Goal: Find contact information: Find contact information

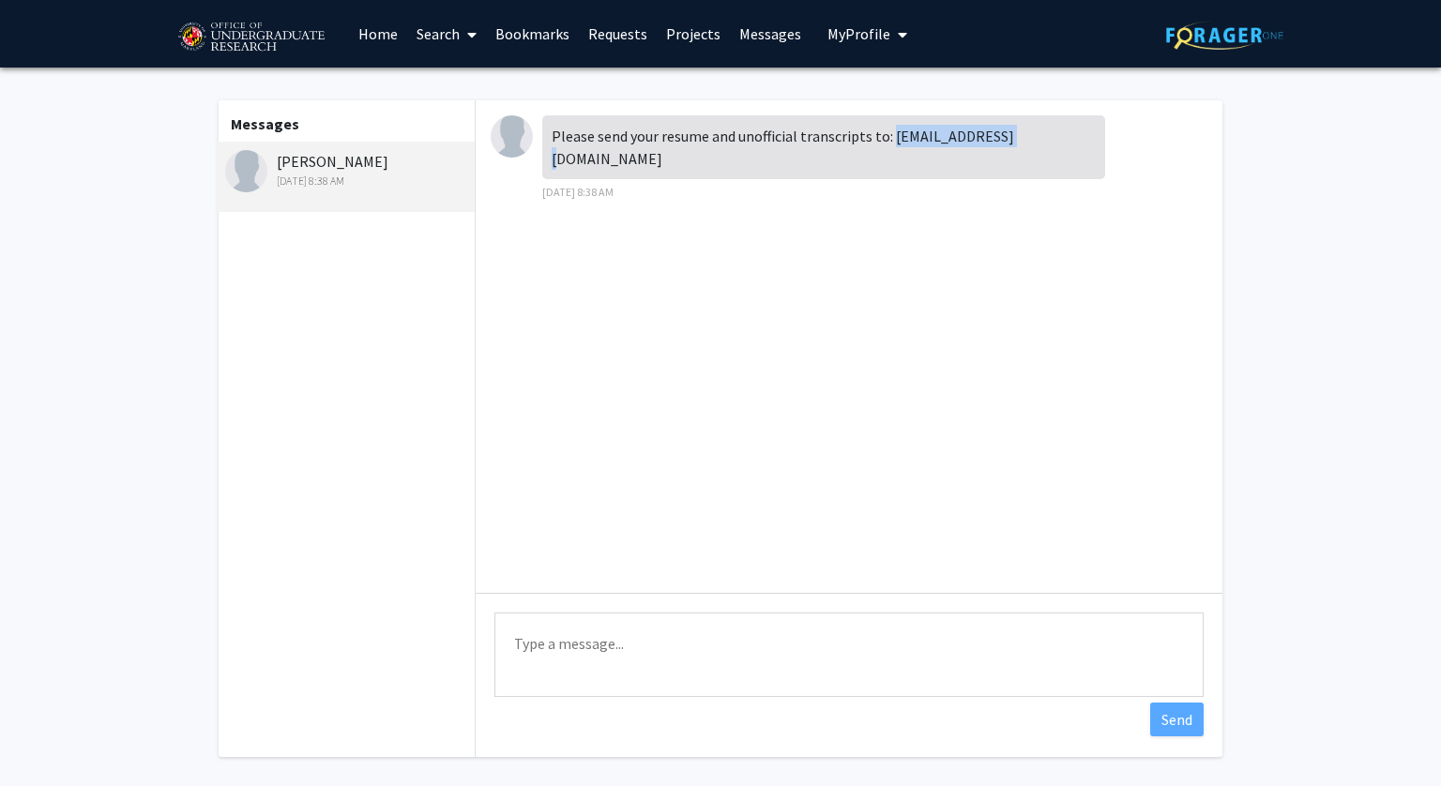
drag, startPoint x: 888, startPoint y: 136, endPoint x: 1045, endPoint y: 135, distance: 156.6
click at [1045, 135] on div "Please send your resume and unofficial transcripts to: jbklauda@umd.edu" at bounding box center [823, 147] width 563 height 64
copy div "jbklauda@umd.edu"
click at [542, 32] on link "Bookmarks" at bounding box center [532, 34] width 93 height 66
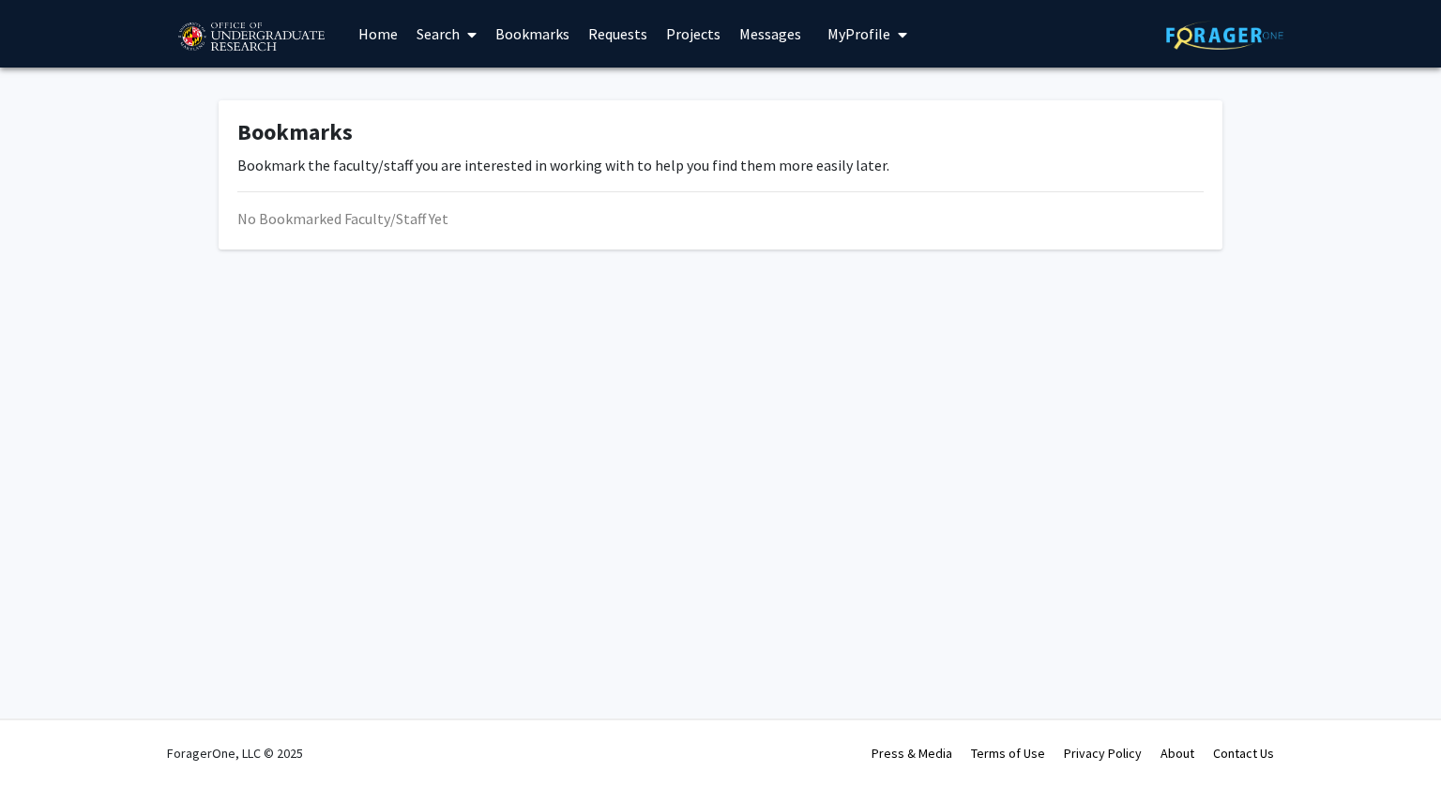
click at [695, 20] on link "Projects" at bounding box center [693, 34] width 73 height 66
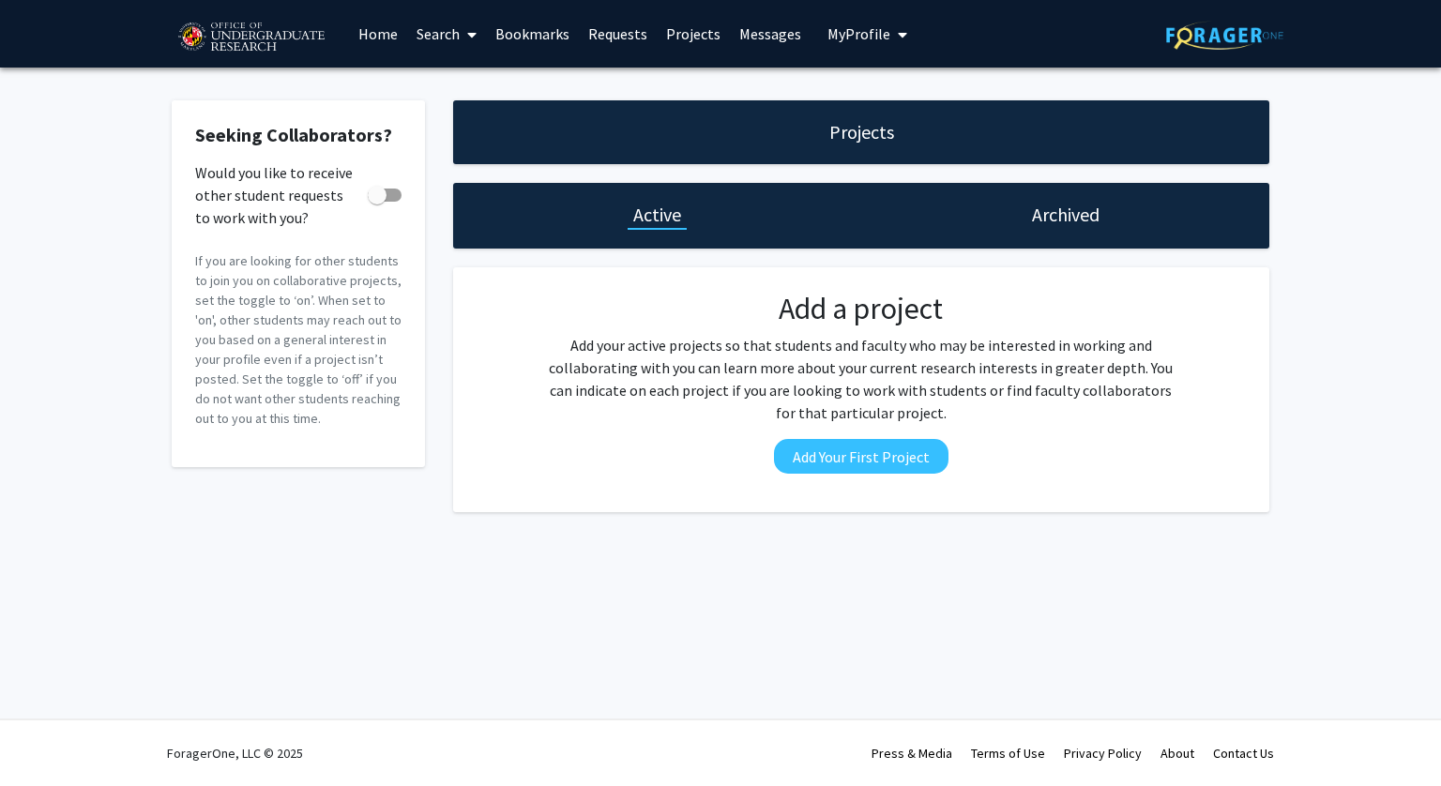
click at [865, 35] on span "My Profile" at bounding box center [858, 33] width 63 height 19
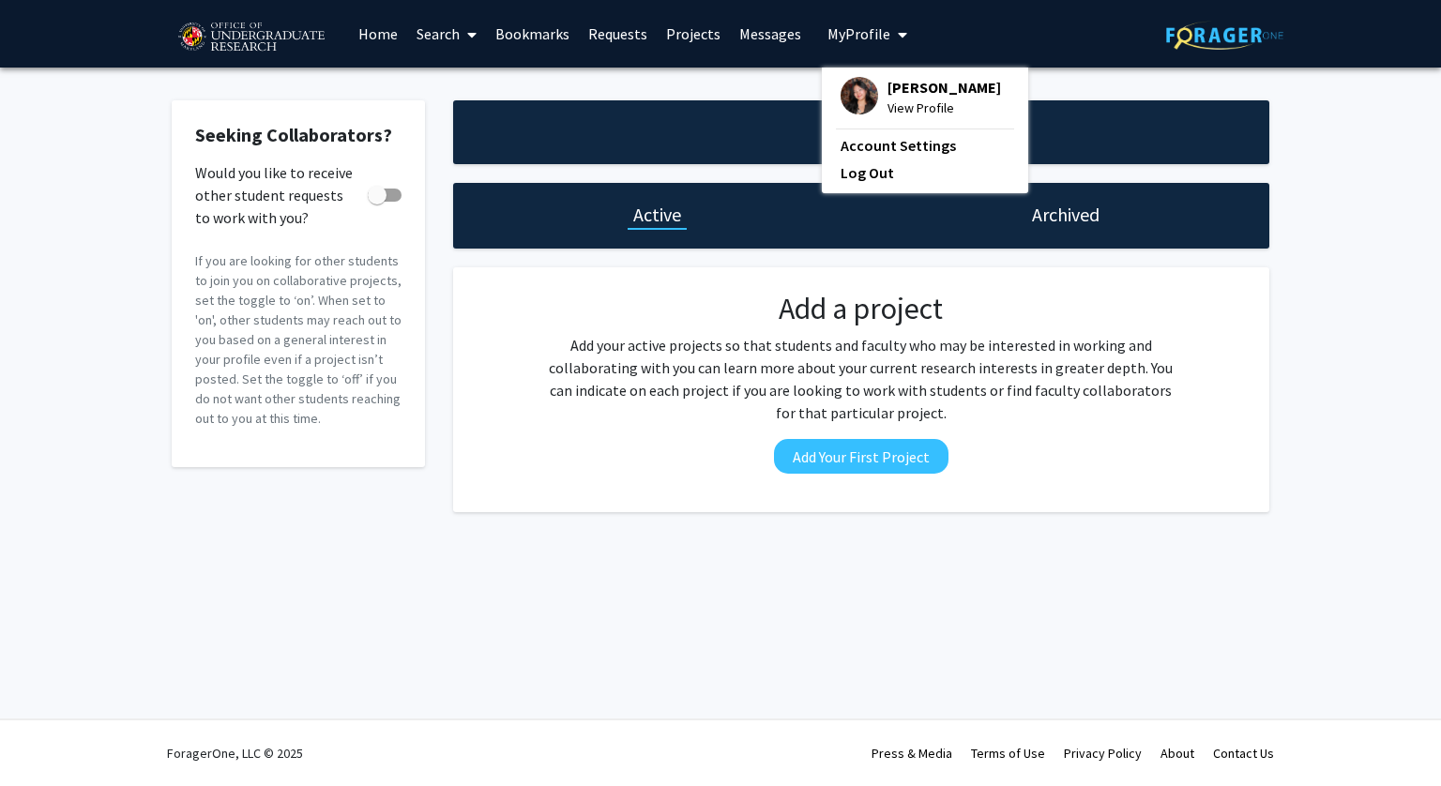
click at [763, 38] on link "Messages" at bounding box center [770, 34] width 81 height 66
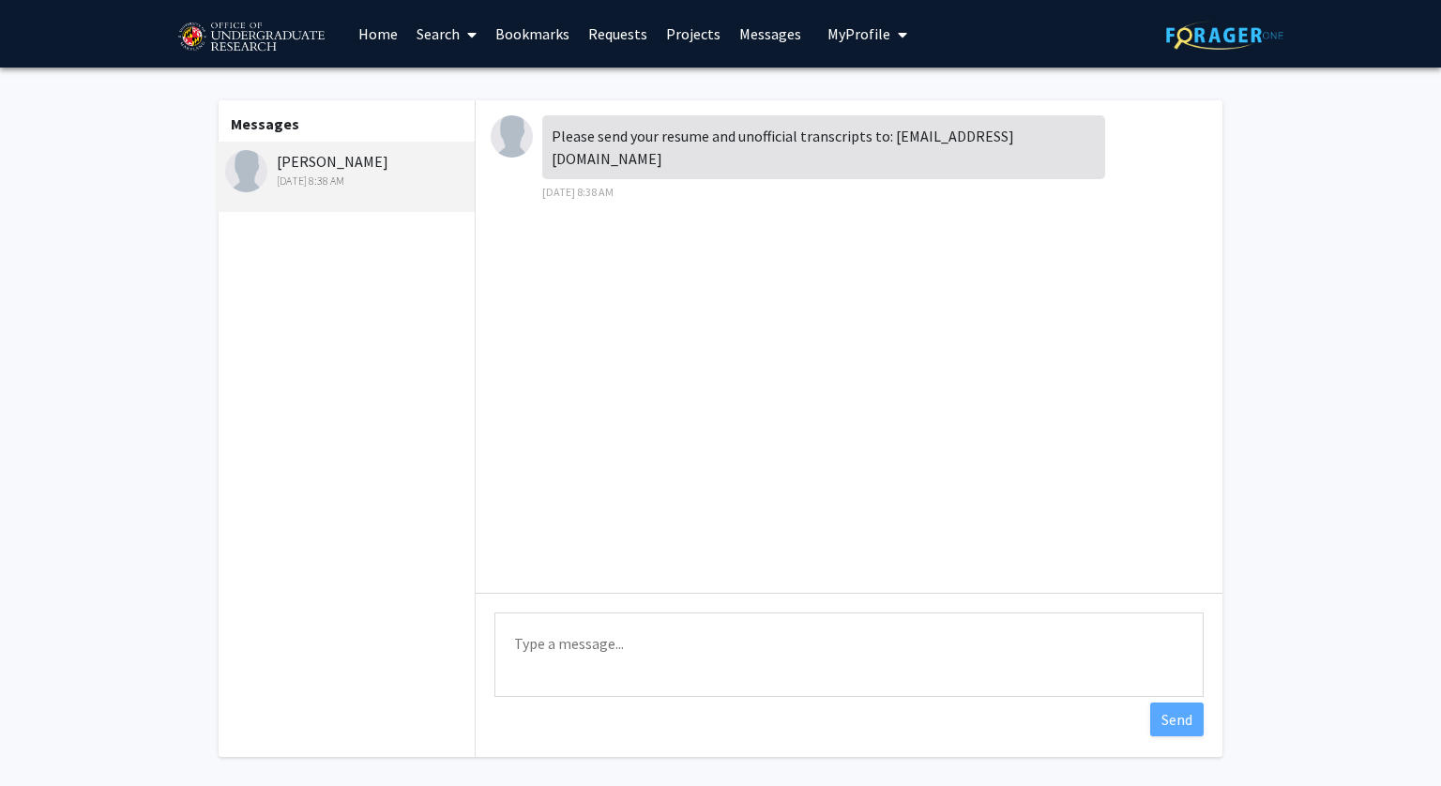
click at [679, 29] on link "Projects" at bounding box center [693, 34] width 73 height 66
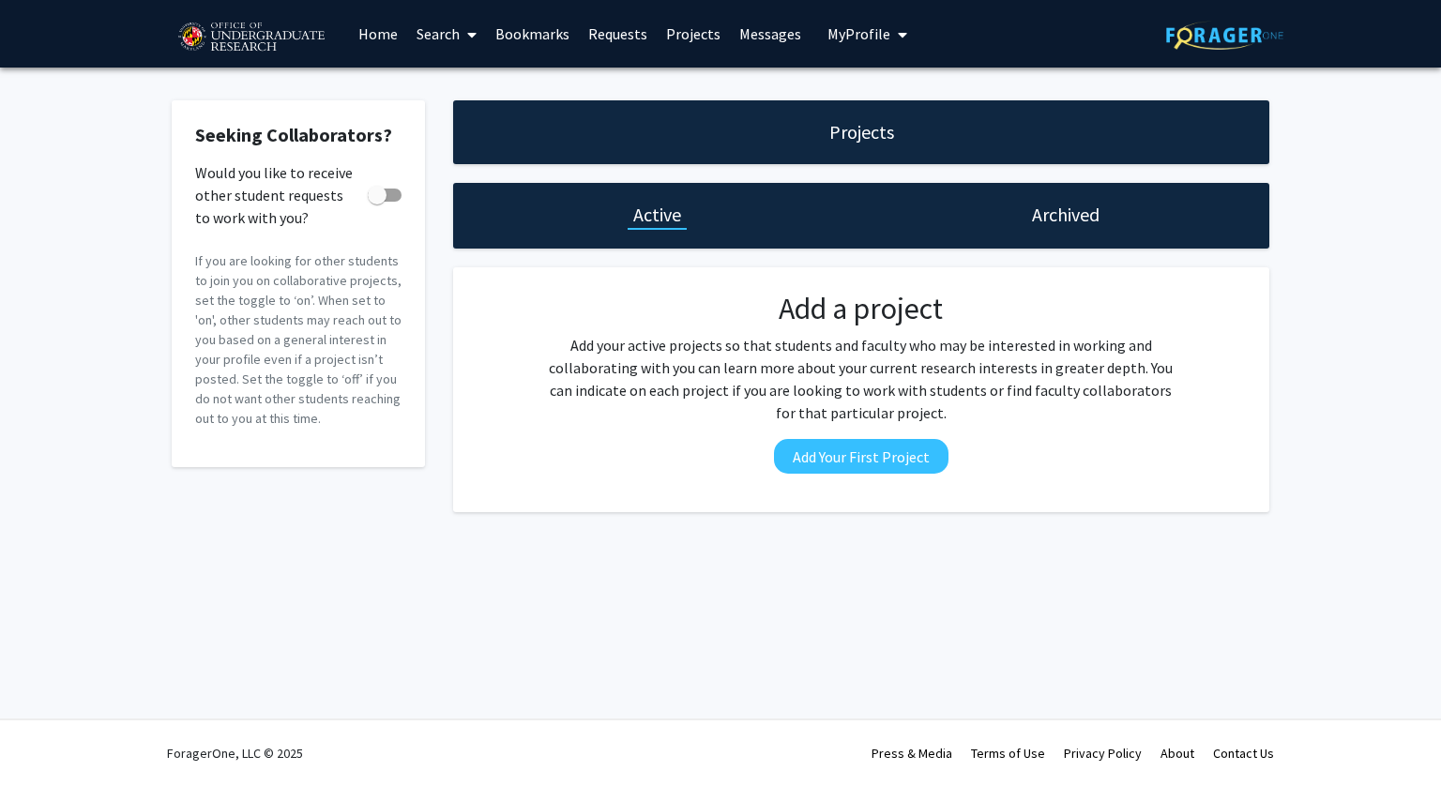
click at [604, 29] on link "Requests" at bounding box center [618, 34] width 78 height 66
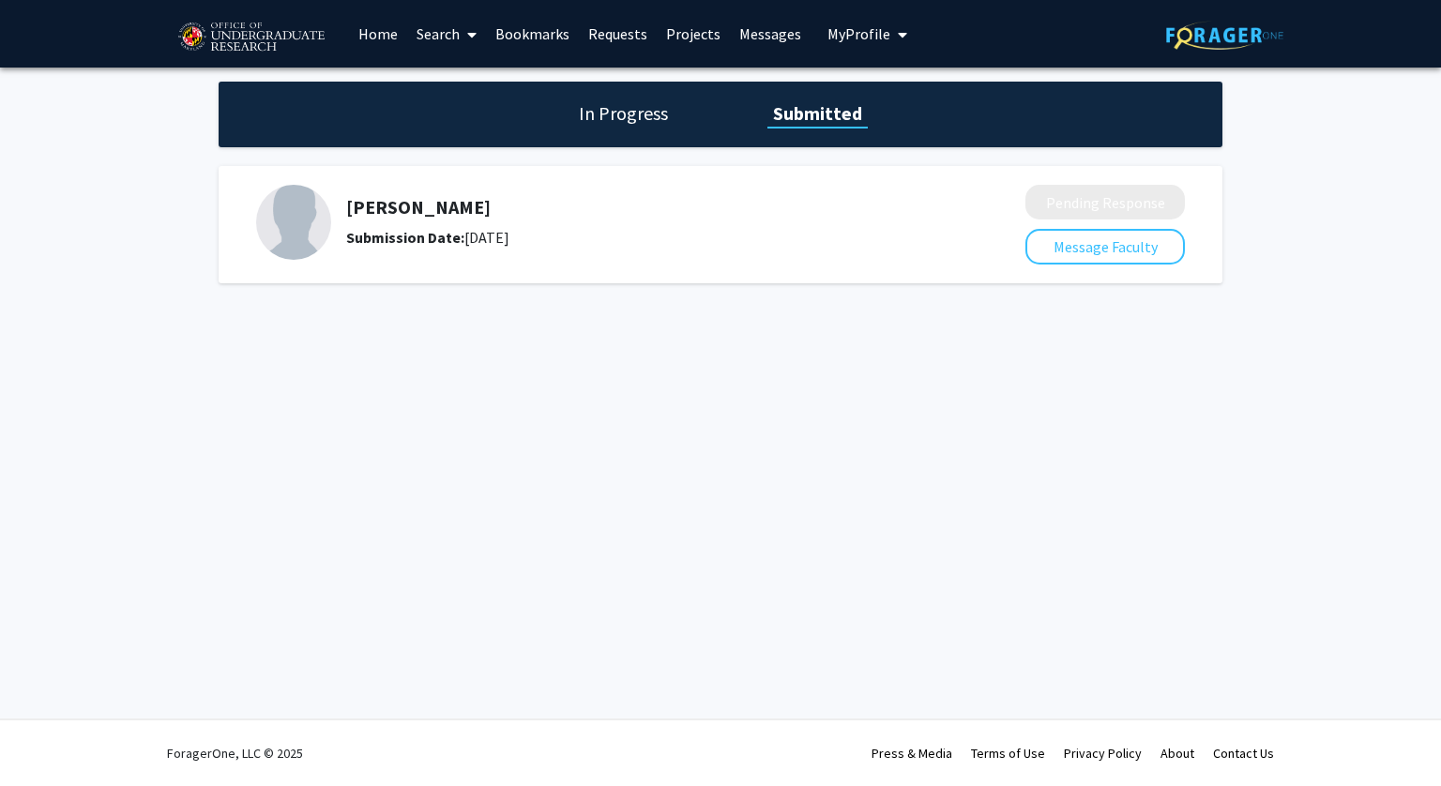
click at [431, 213] on h5 "[PERSON_NAME]" at bounding box center [636, 207] width 580 height 23
click at [400, 229] on b "Submission Date:" at bounding box center [405, 237] width 118 height 19
click at [640, 122] on h1 "In Progress" at bounding box center [623, 113] width 100 height 26
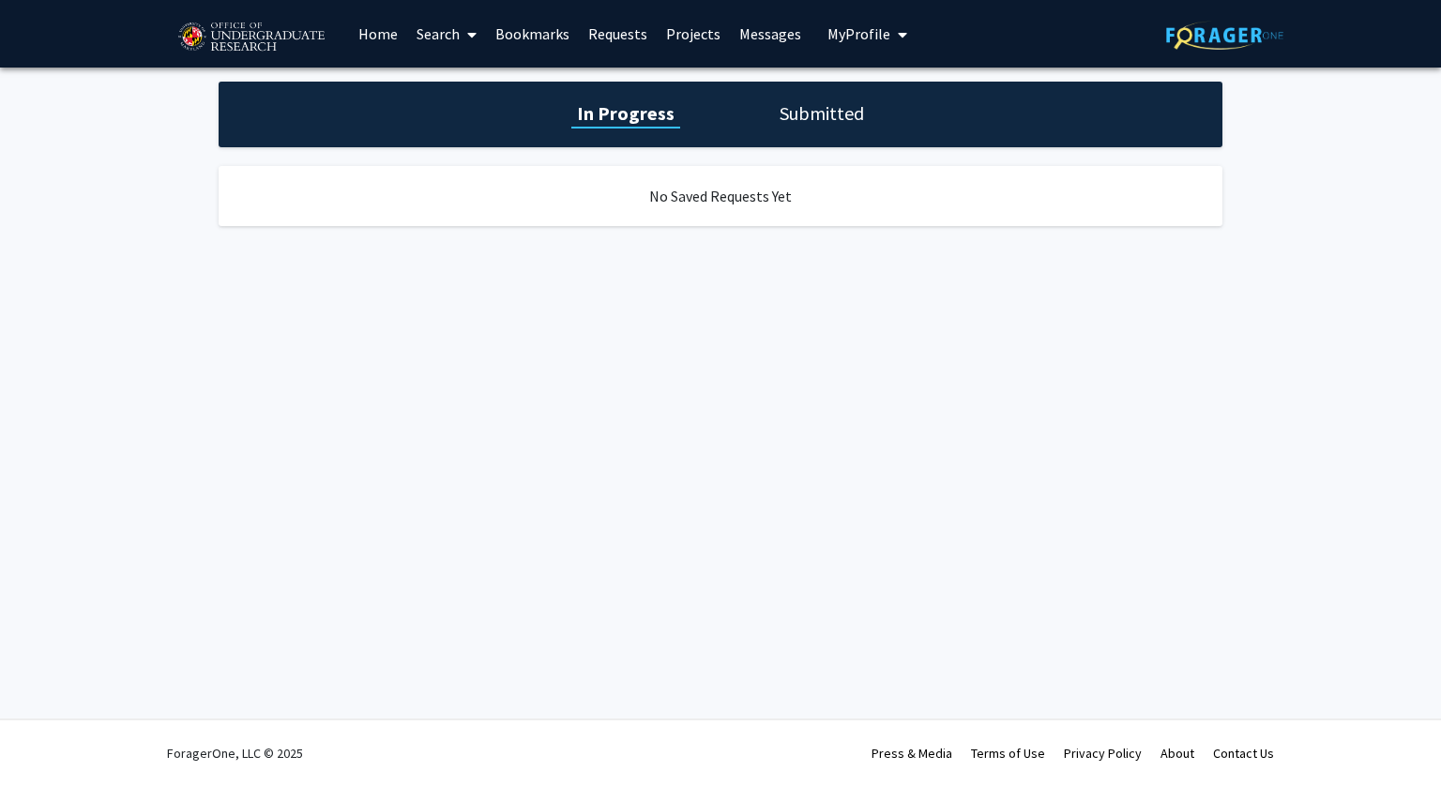
click at [852, 128] on div "In Progress Submitted" at bounding box center [721, 115] width 1004 height 66
click at [812, 105] on h1 "Submitted" at bounding box center [822, 113] width 96 height 26
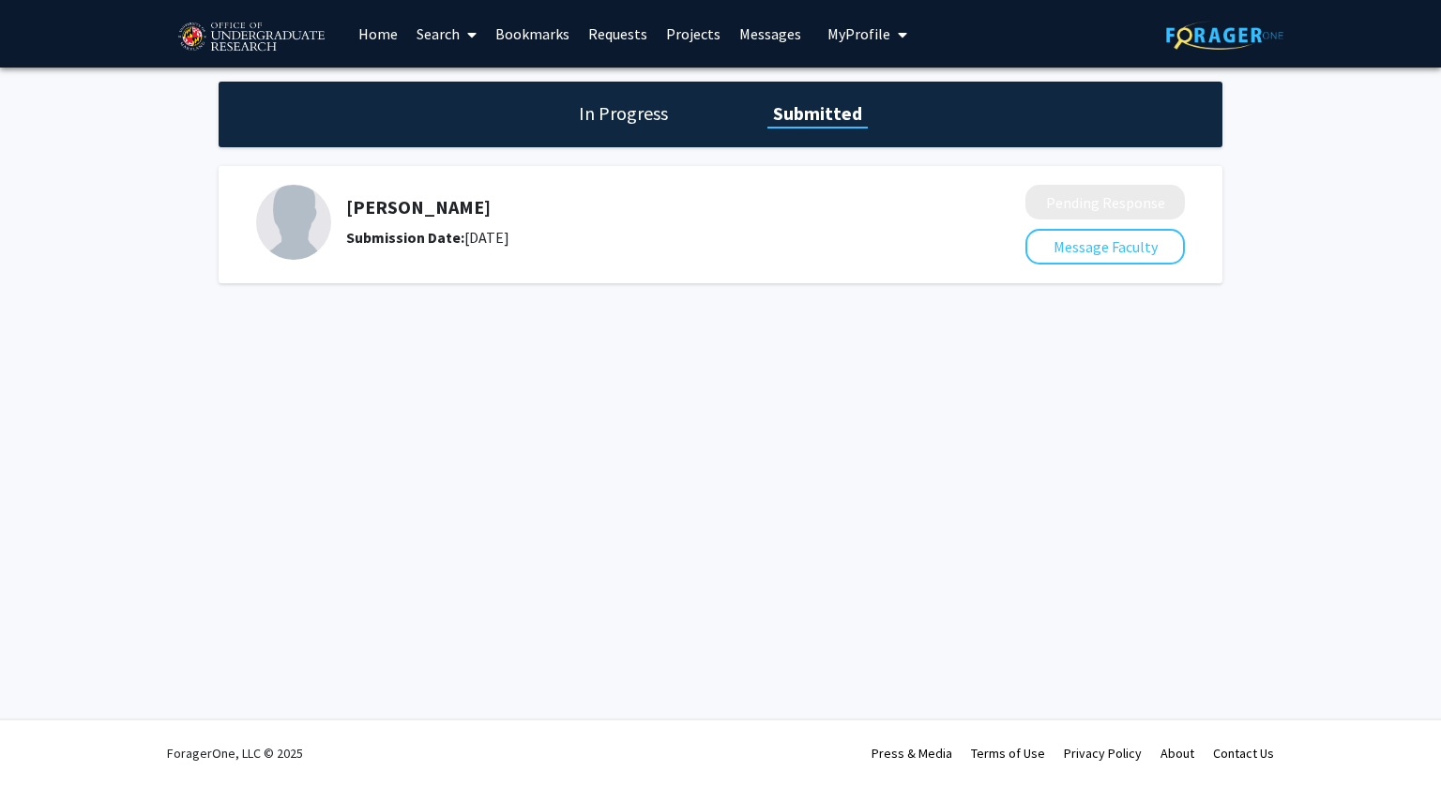
click at [537, 40] on link "Bookmarks" at bounding box center [532, 34] width 93 height 66
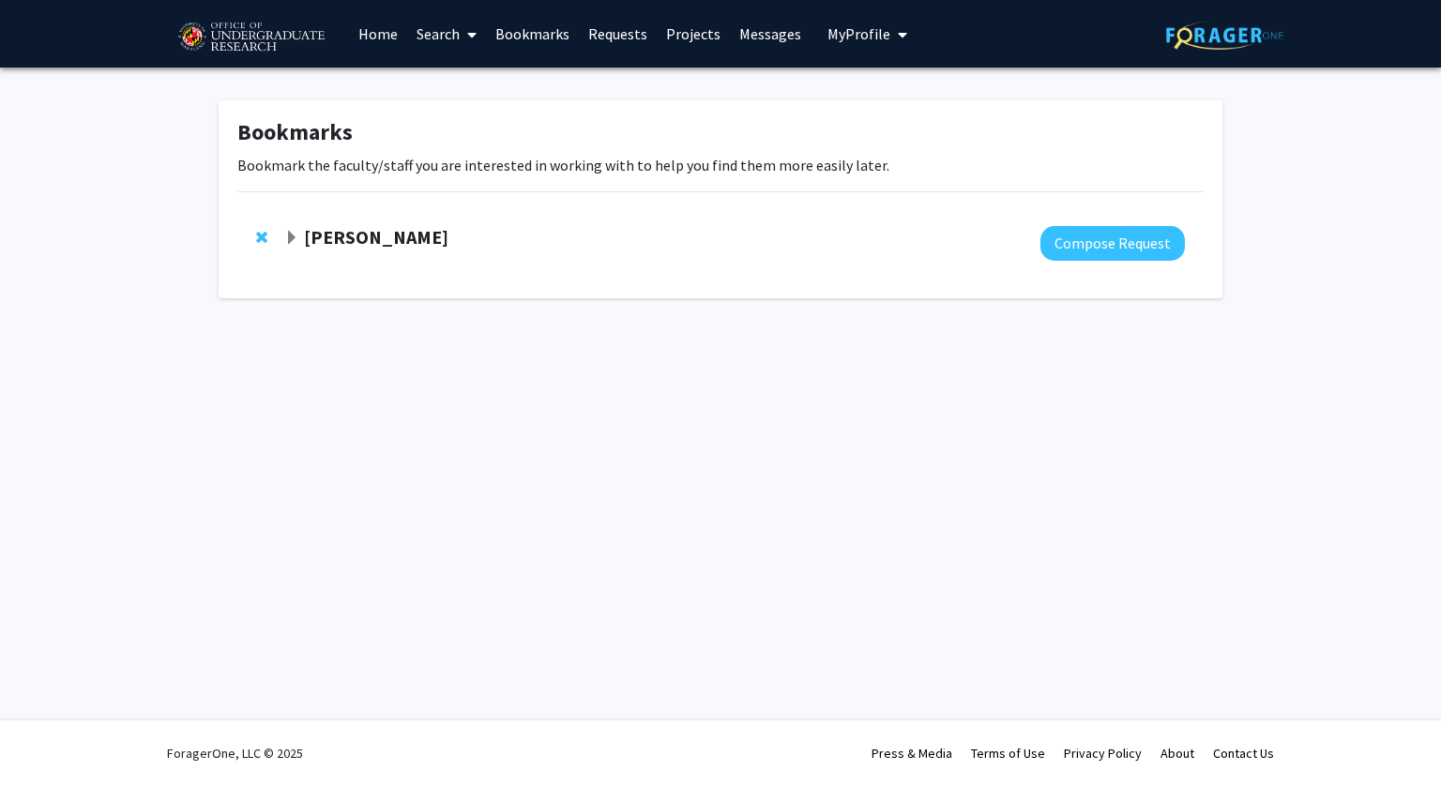
click at [340, 244] on strong "[PERSON_NAME]" at bounding box center [376, 236] width 144 height 23
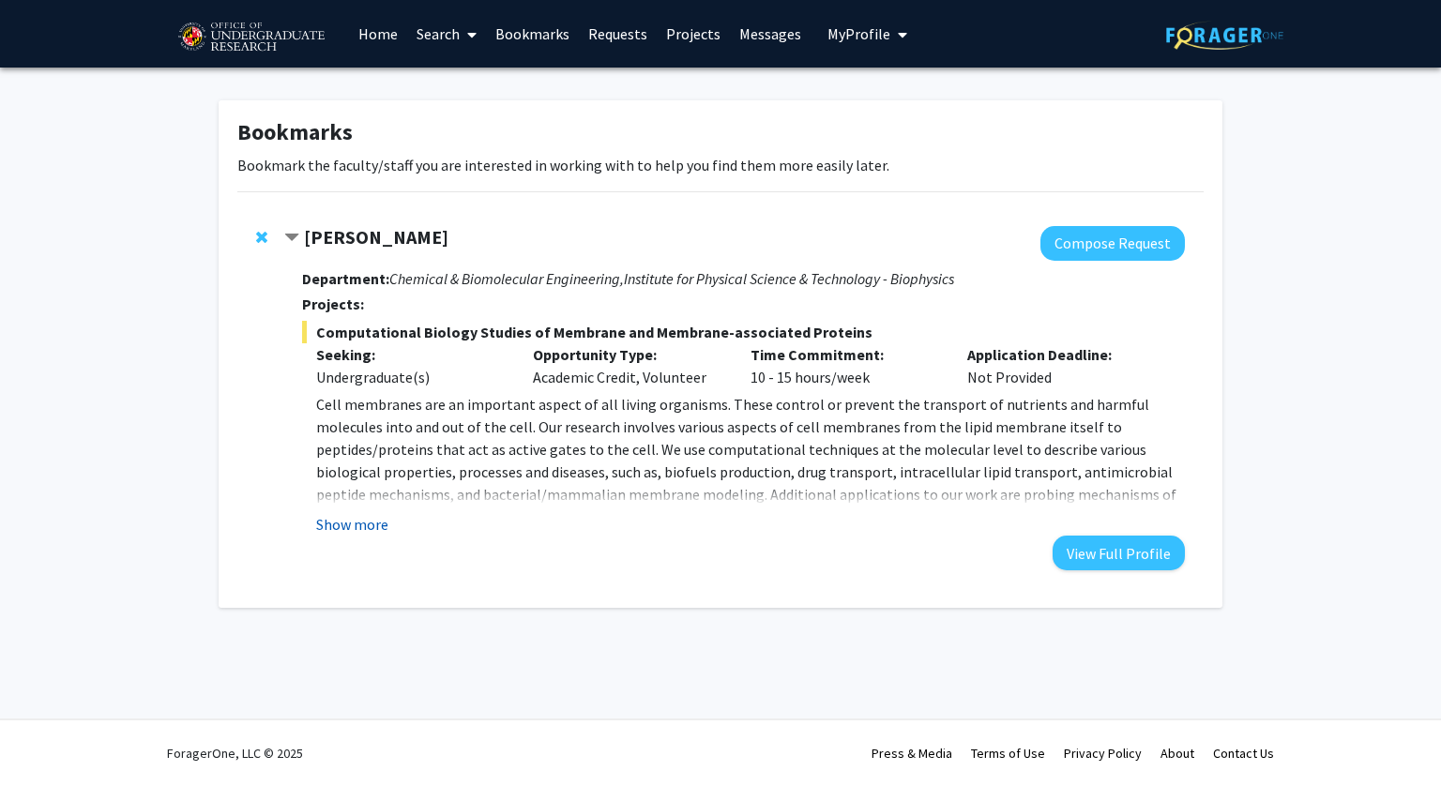
click at [367, 524] on button "Show more" at bounding box center [352, 524] width 72 height 23
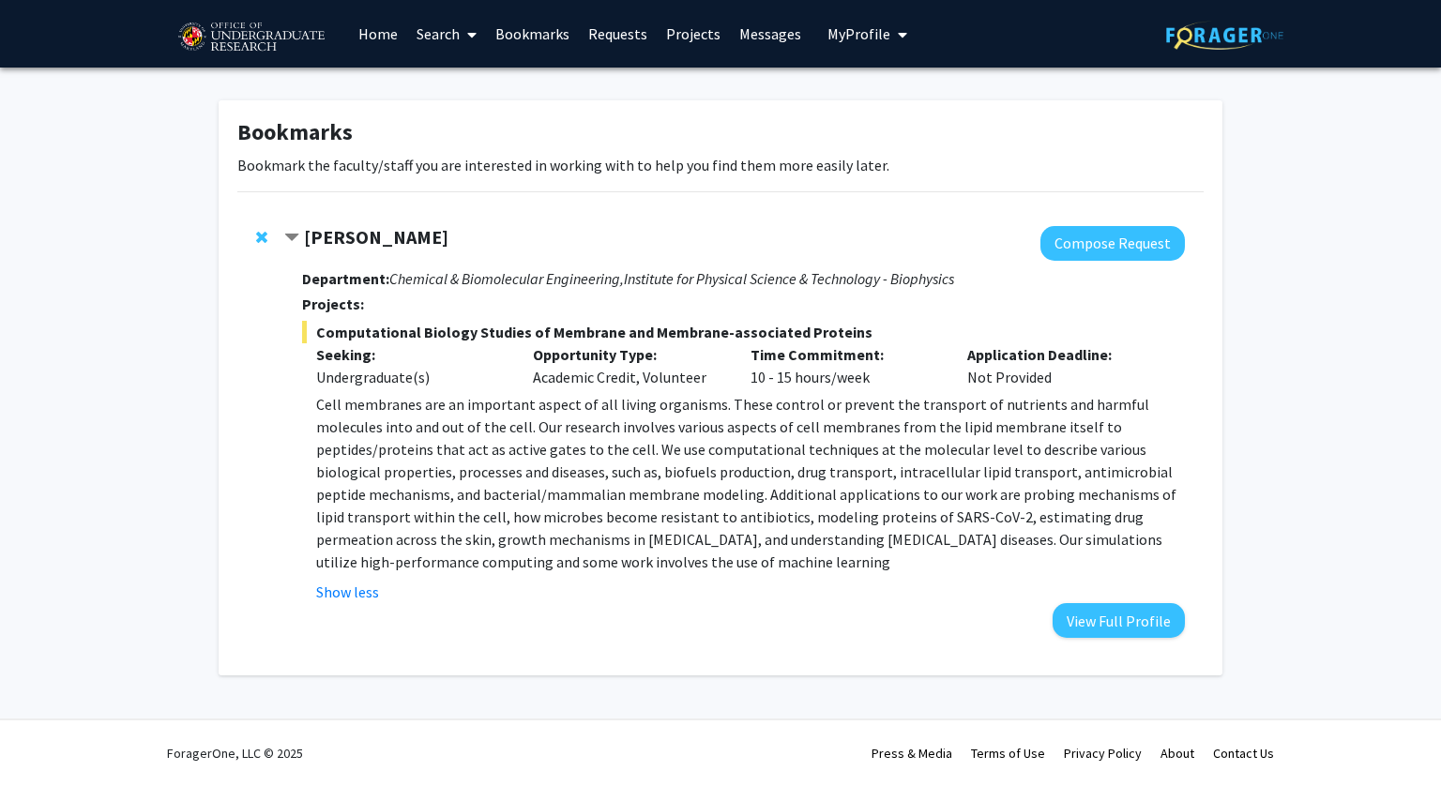
drag, startPoint x: 643, startPoint y: 380, endPoint x: 705, endPoint y: 370, distance: 62.6
click at [705, 370] on div "Opportunity Type: Academic Credit, Volunteer" at bounding box center [628, 365] width 218 height 45
copy div "Volunteer"
click at [728, 363] on div "Opportunity Type: Academic Credit, Volunteer" at bounding box center [628, 365] width 218 height 45
click at [735, 31] on link "Messages" at bounding box center [770, 34] width 81 height 66
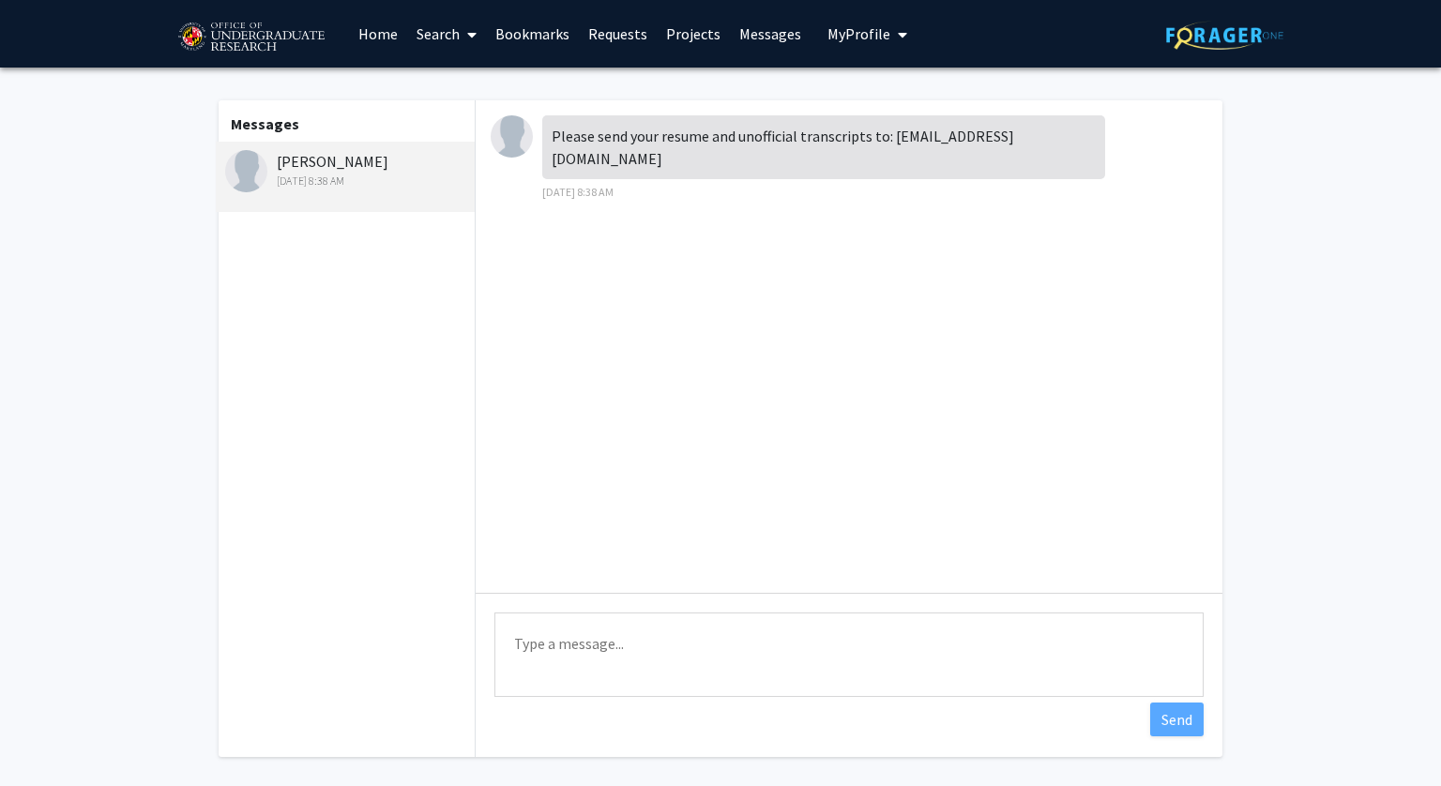
click at [601, 30] on link "Requests" at bounding box center [618, 34] width 78 height 66
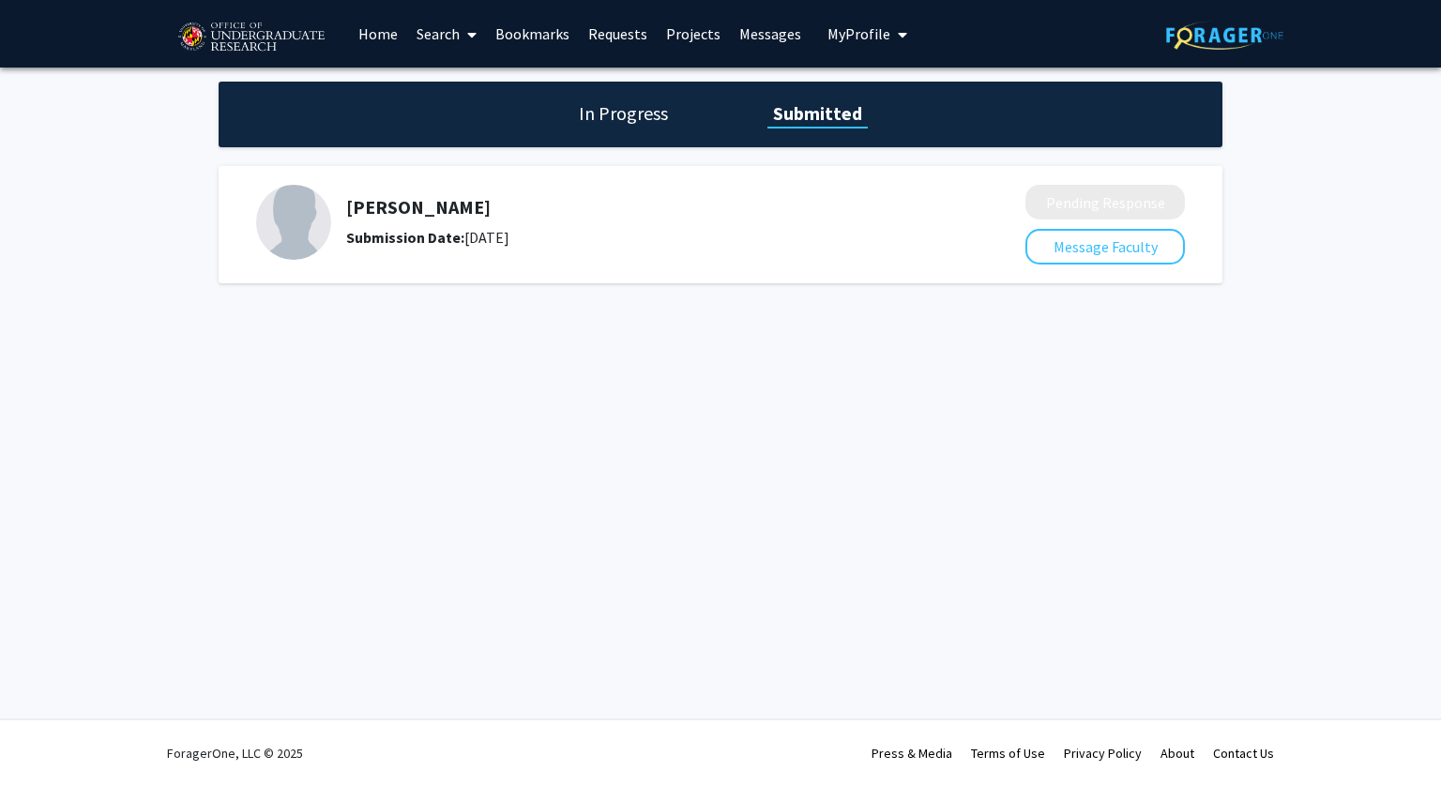
click at [640, 108] on h1 "In Progress" at bounding box center [623, 113] width 100 height 26
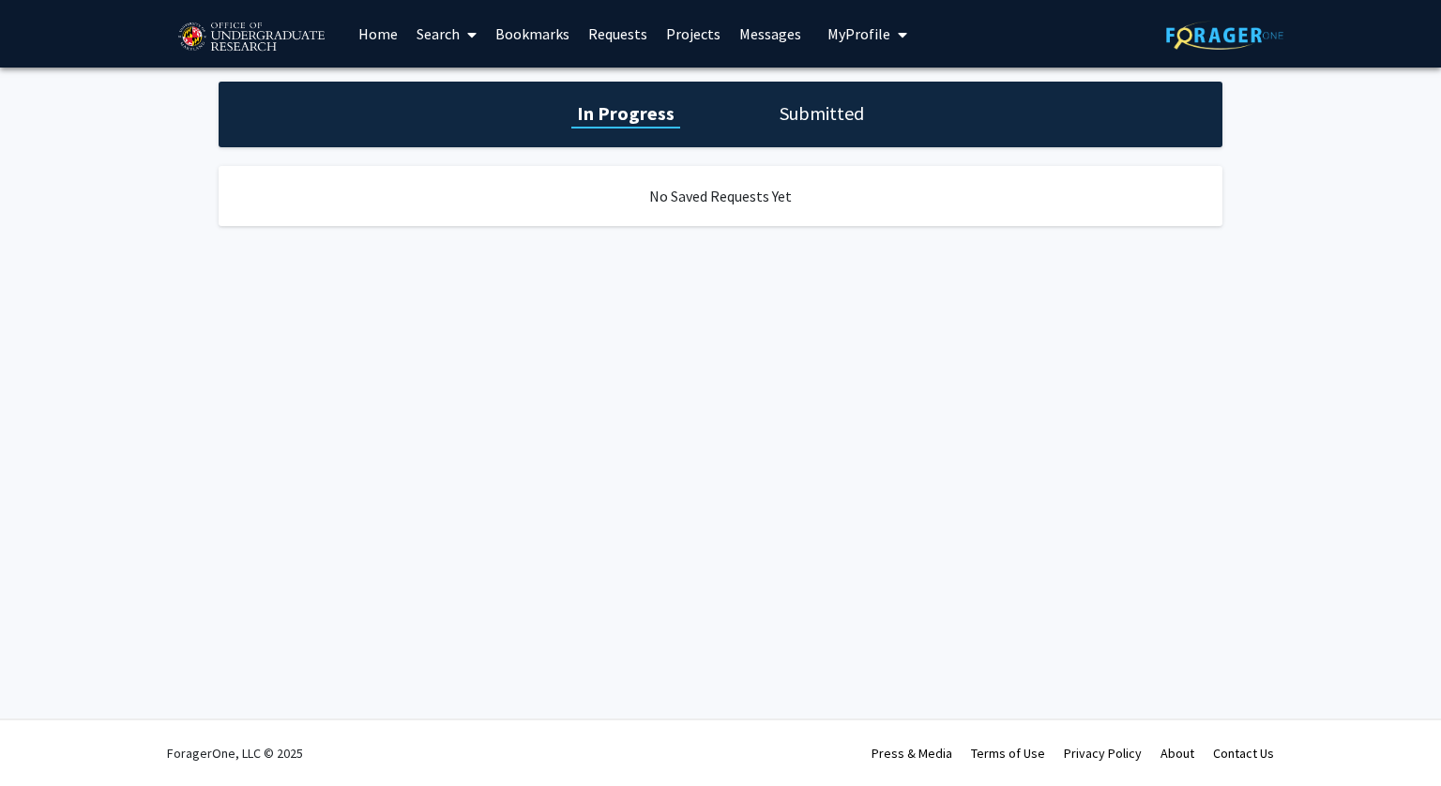
click at [821, 110] on h1 "Submitted" at bounding box center [822, 113] width 96 height 26
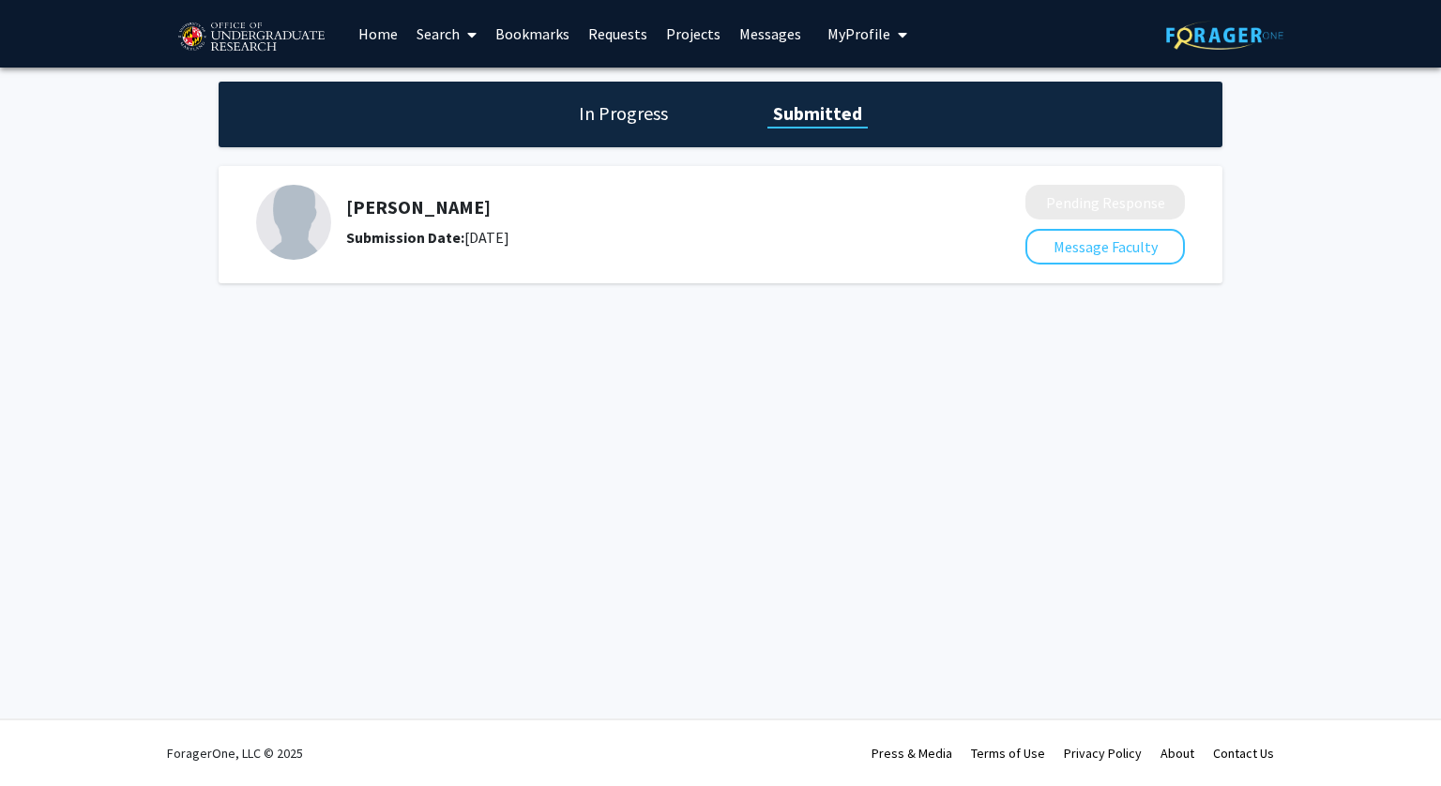
click at [512, 30] on link "Bookmarks" at bounding box center [532, 34] width 93 height 66
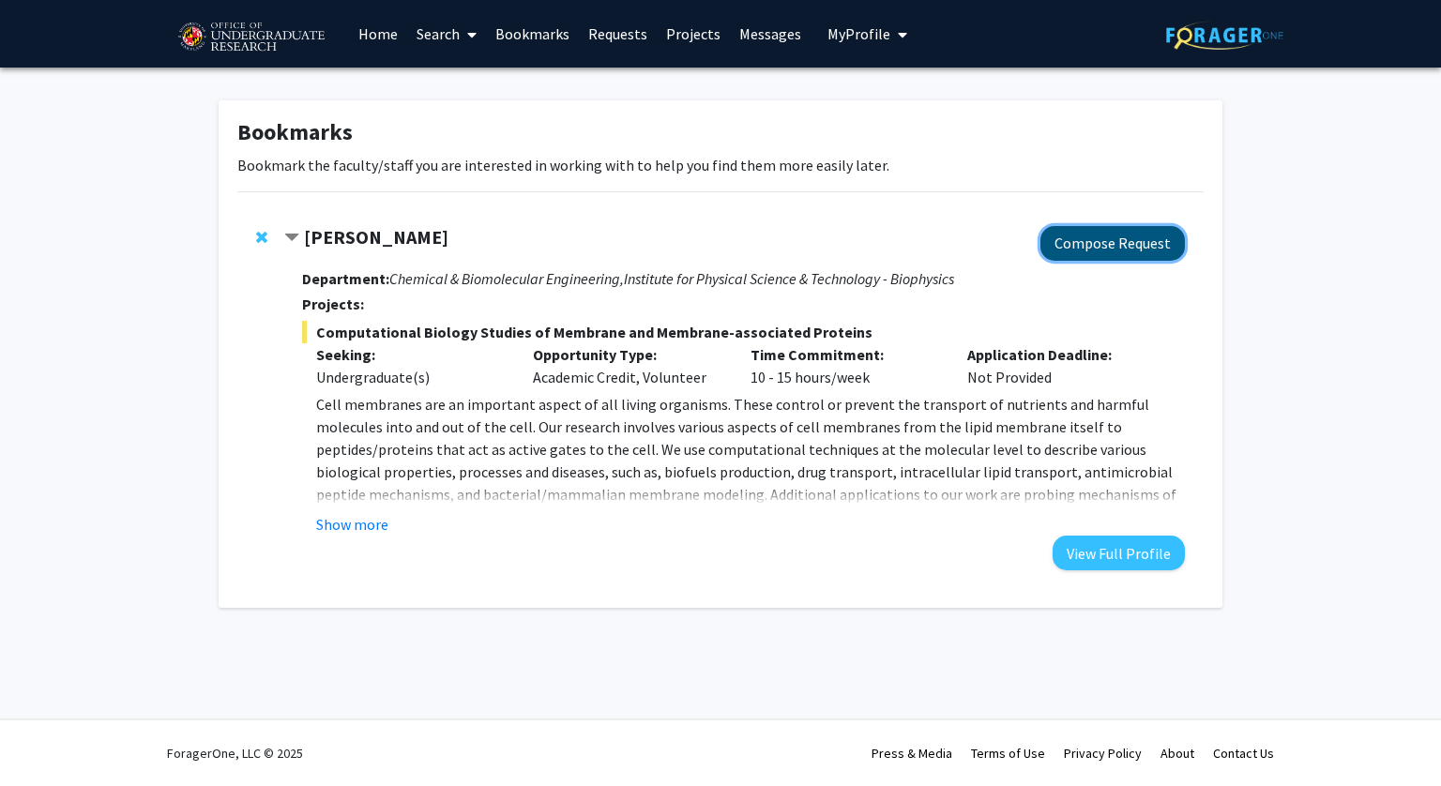
click at [1100, 242] on button "Compose Request" at bounding box center [1112, 243] width 144 height 35
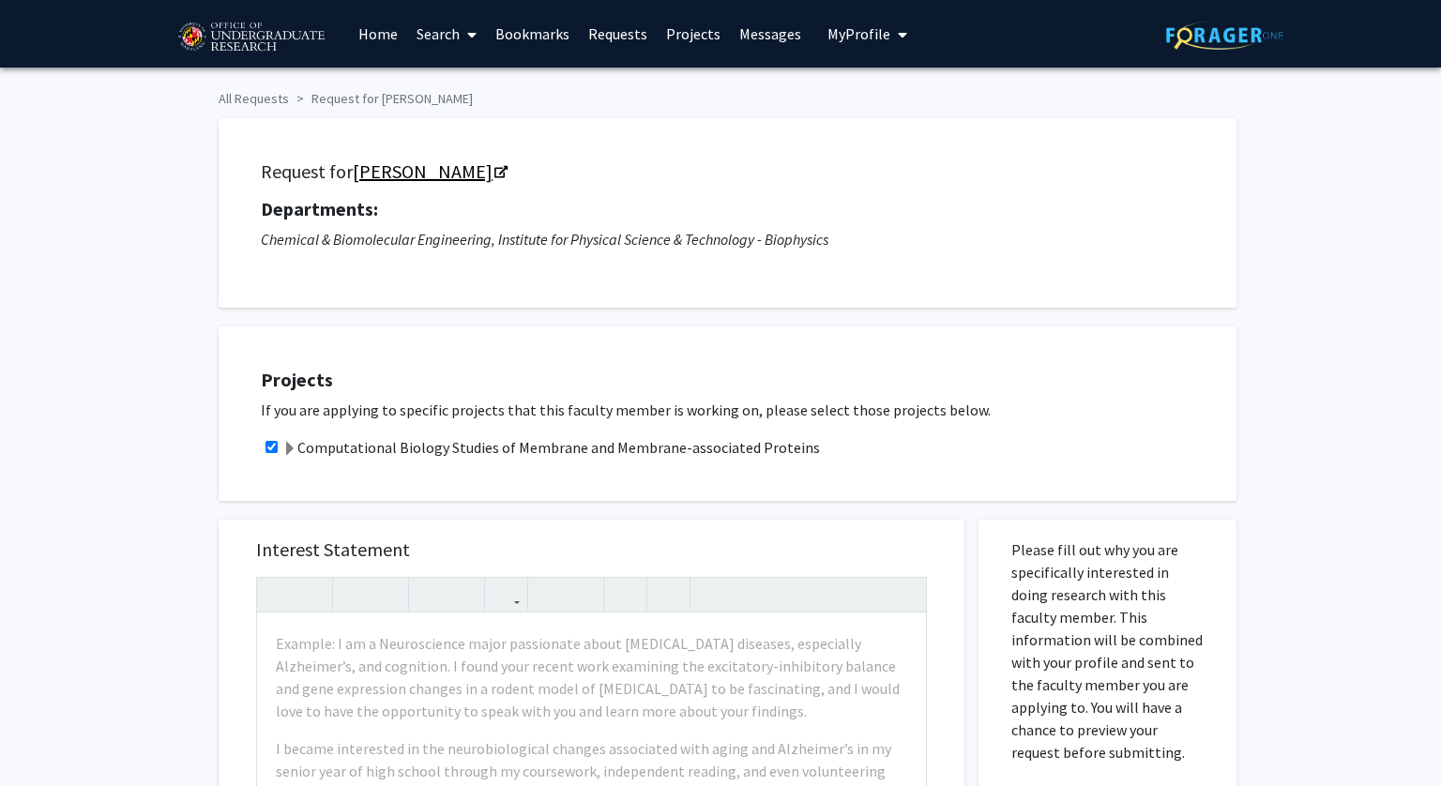
click at [402, 165] on link "[PERSON_NAME]" at bounding box center [429, 170] width 153 height 23
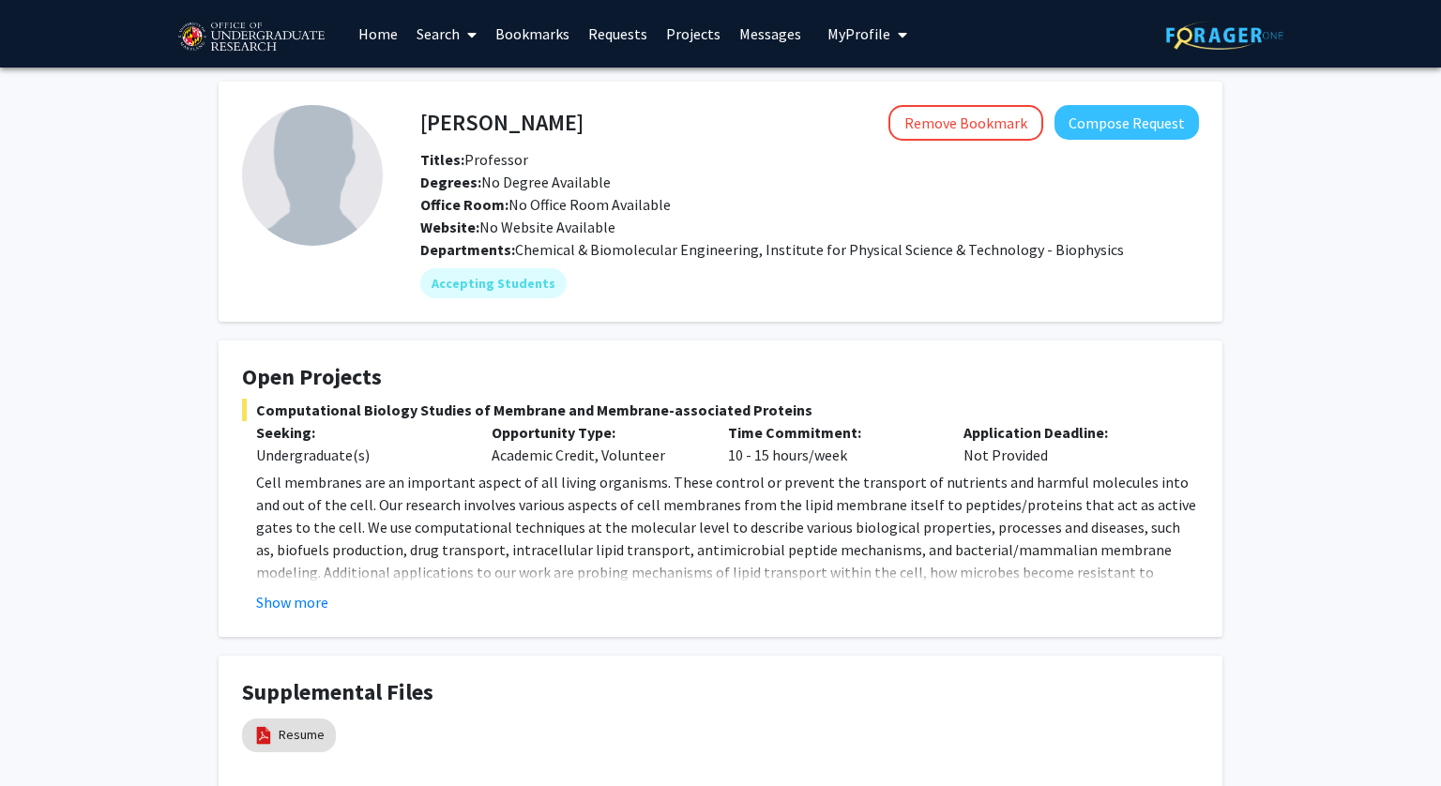
scroll to position [126, 0]
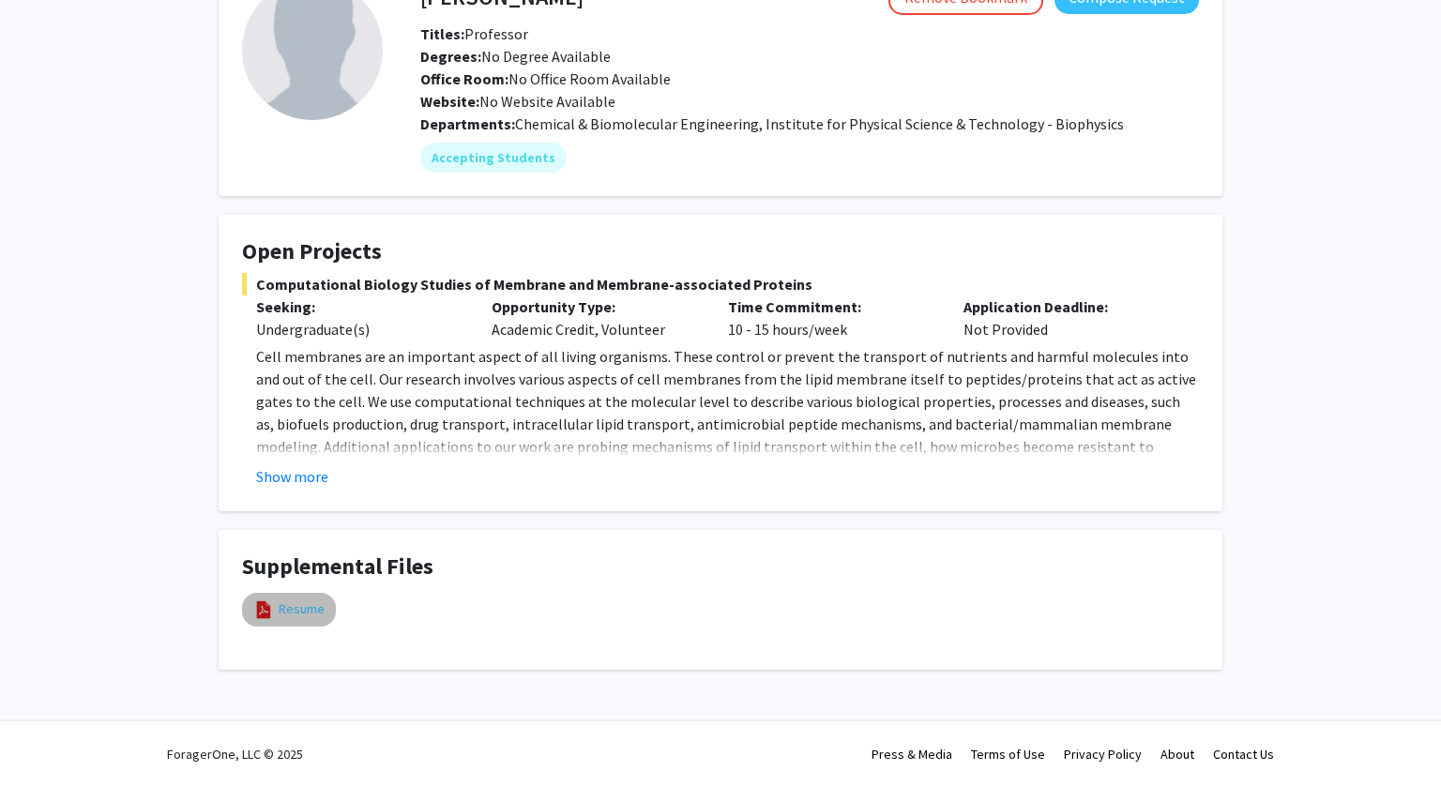
click at [313, 607] on link "Resume" at bounding box center [302, 609] width 46 height 20
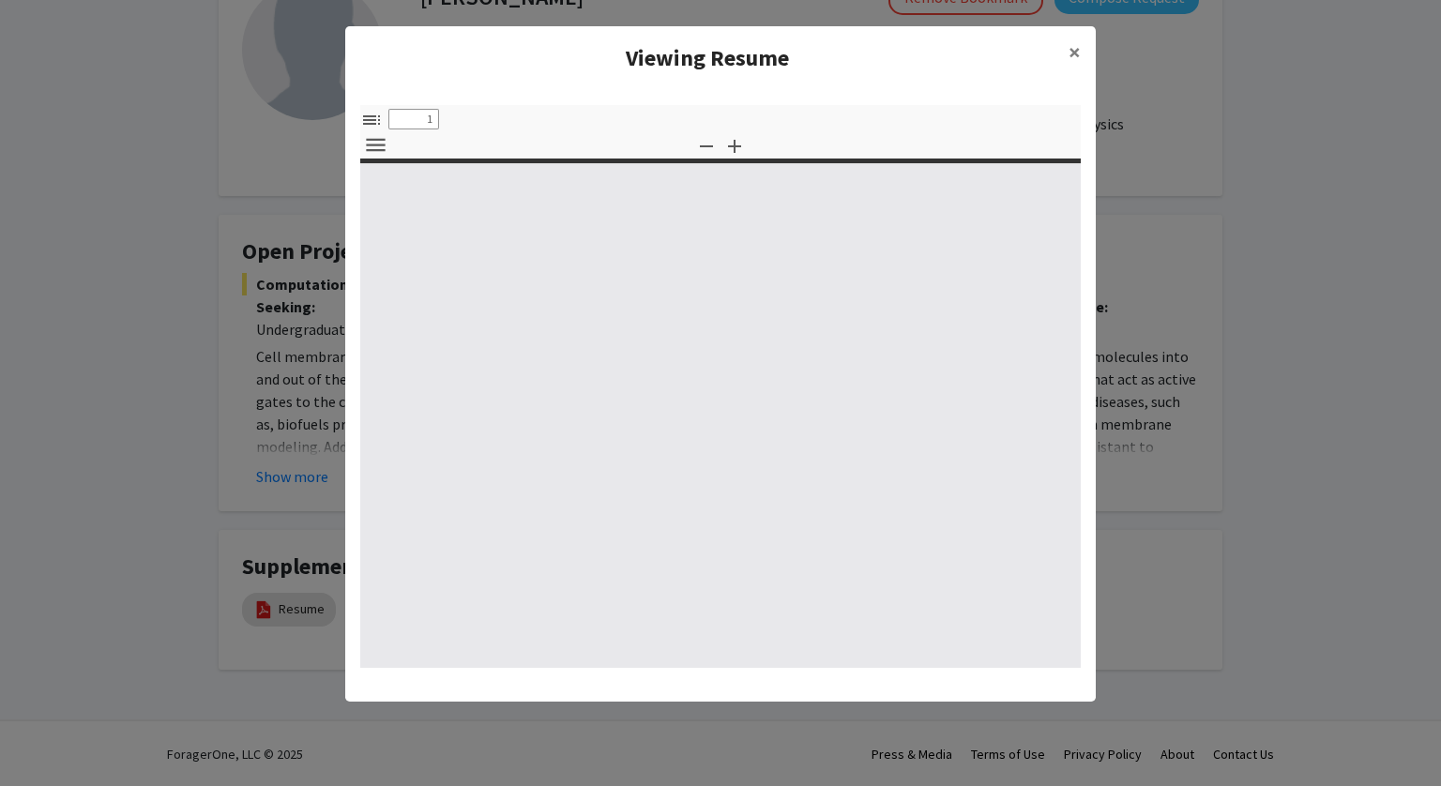
select select "custom"
type input "0"
select select "custom"
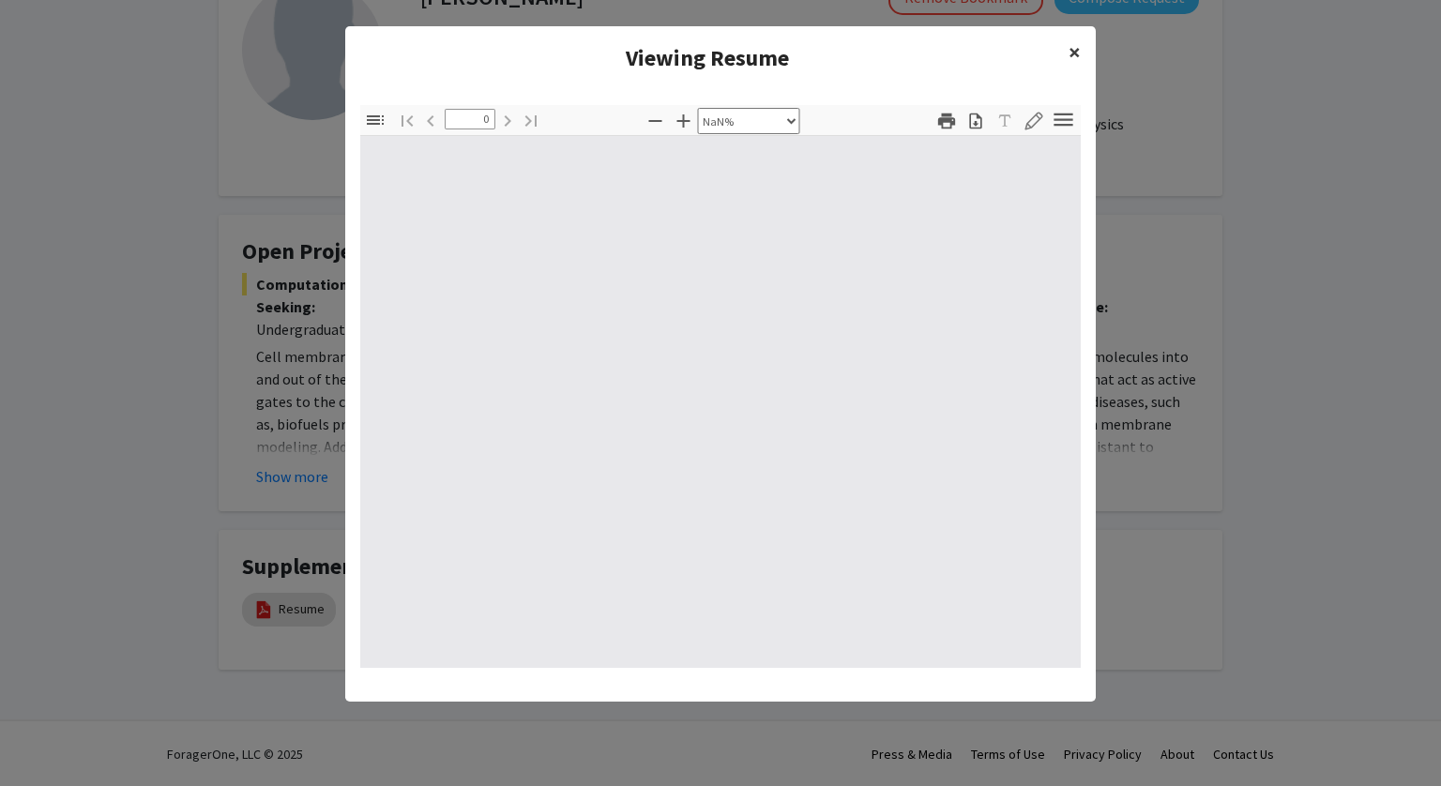
type input "1"
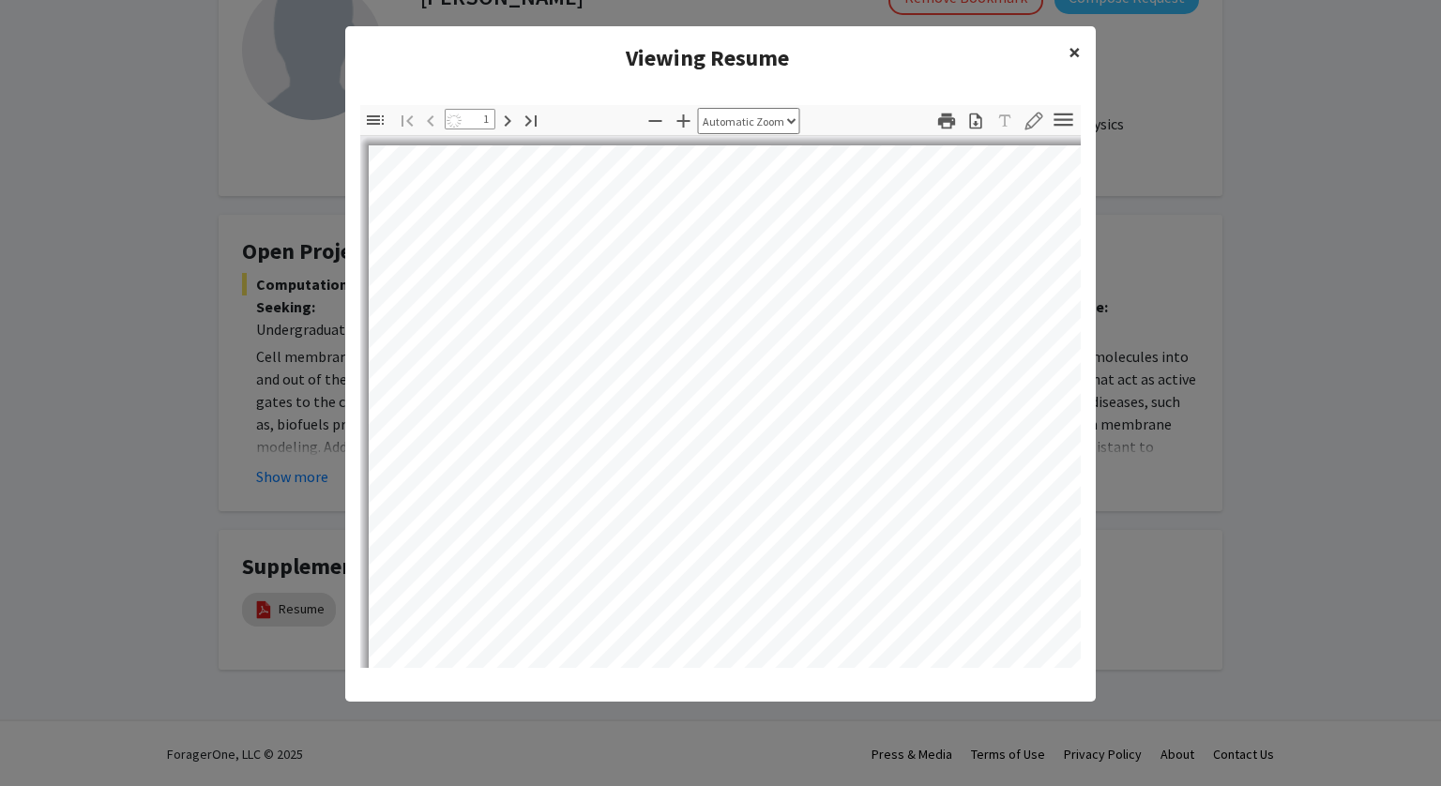
select select "auto"
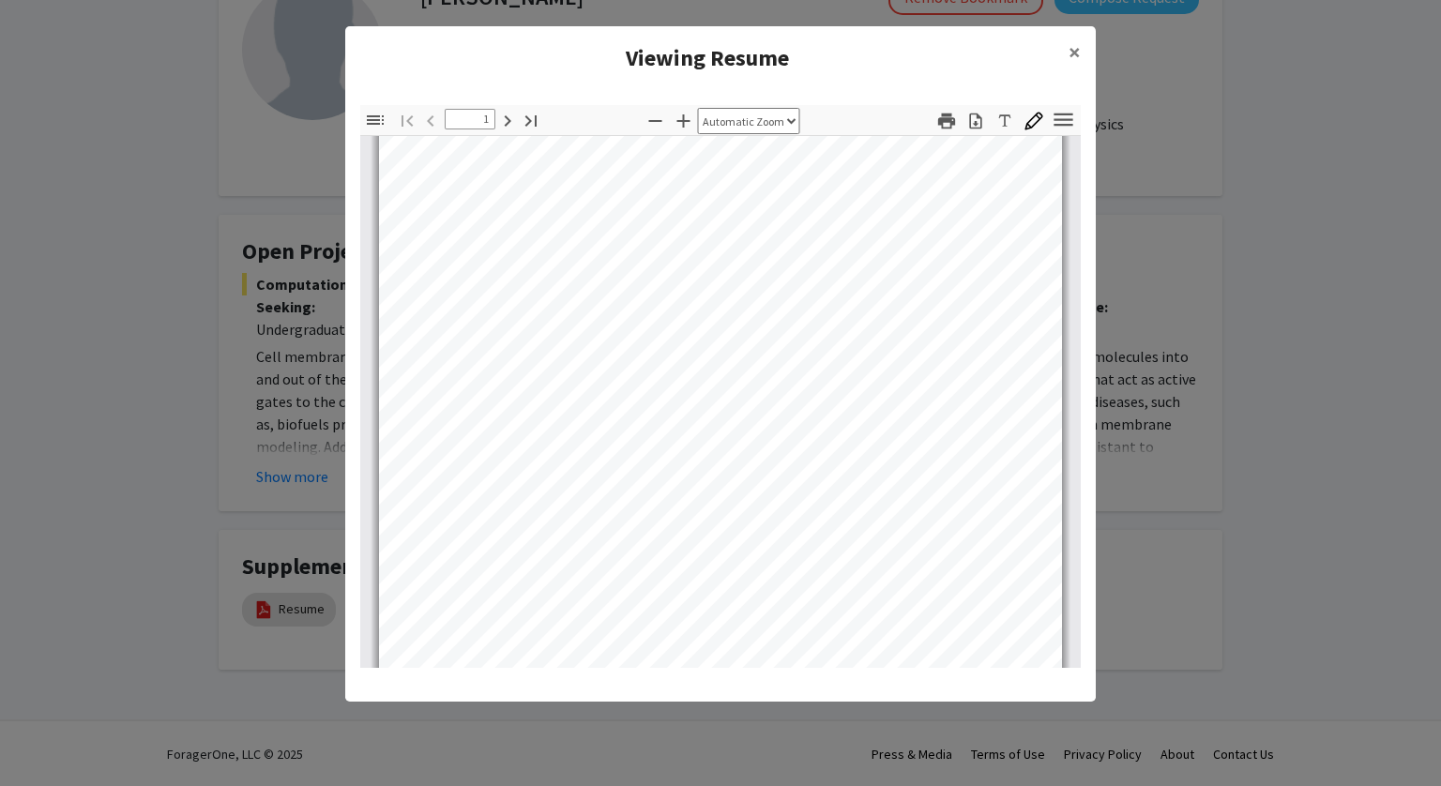
scroll to position [266, 0]
type input "16"
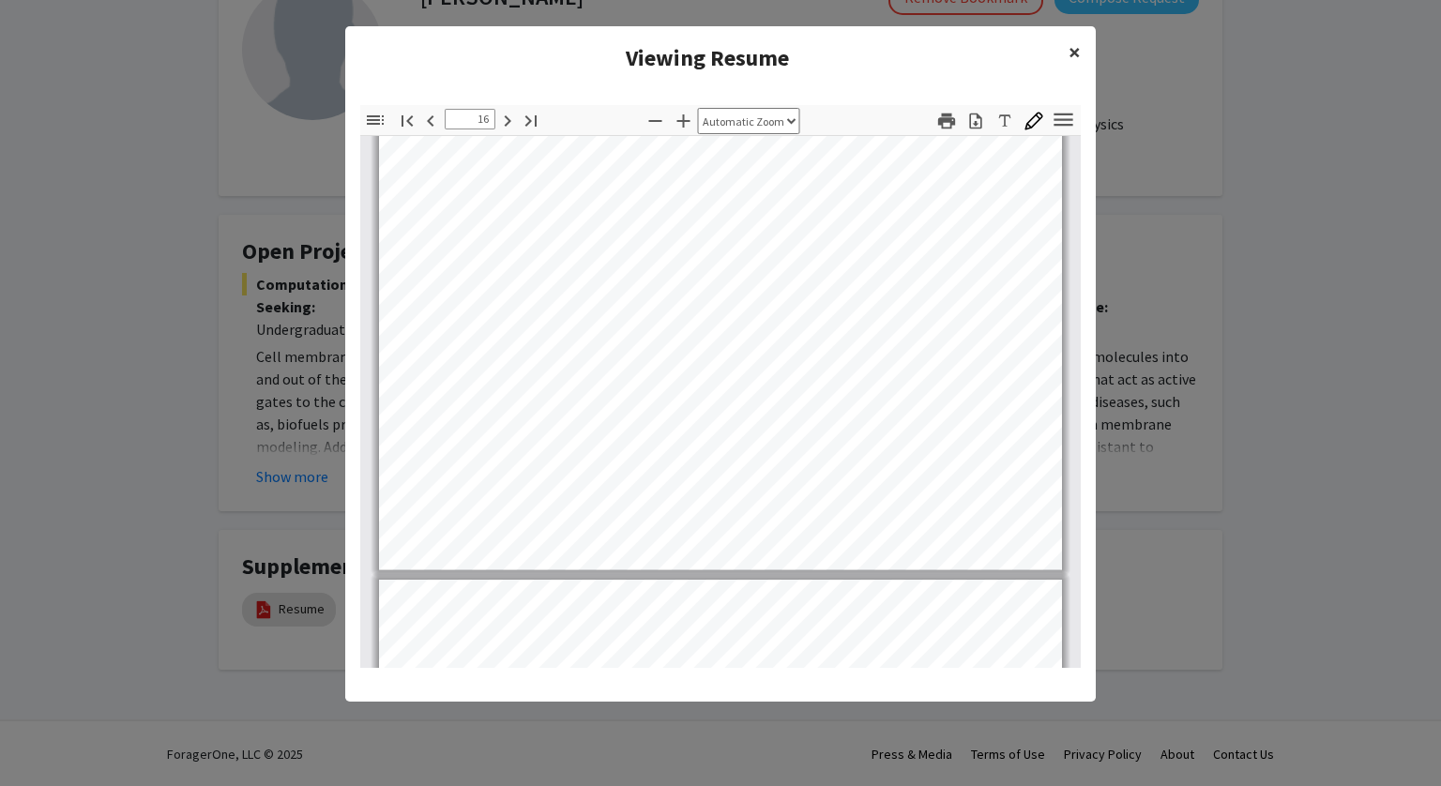
click at [1068, 50] on span "×" at bounding box center [1074, 52] width 12 height 29
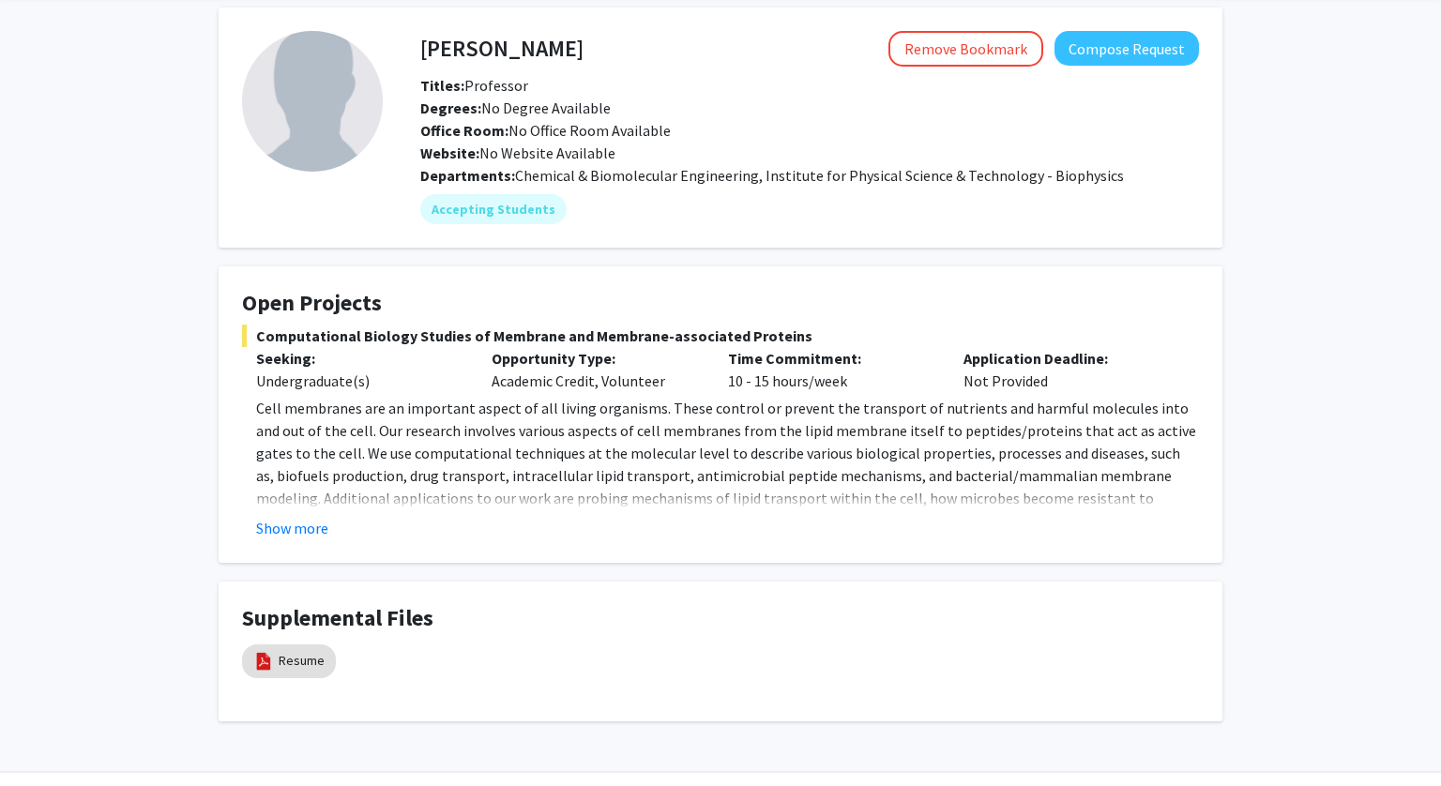
scroll to position [0, 0]
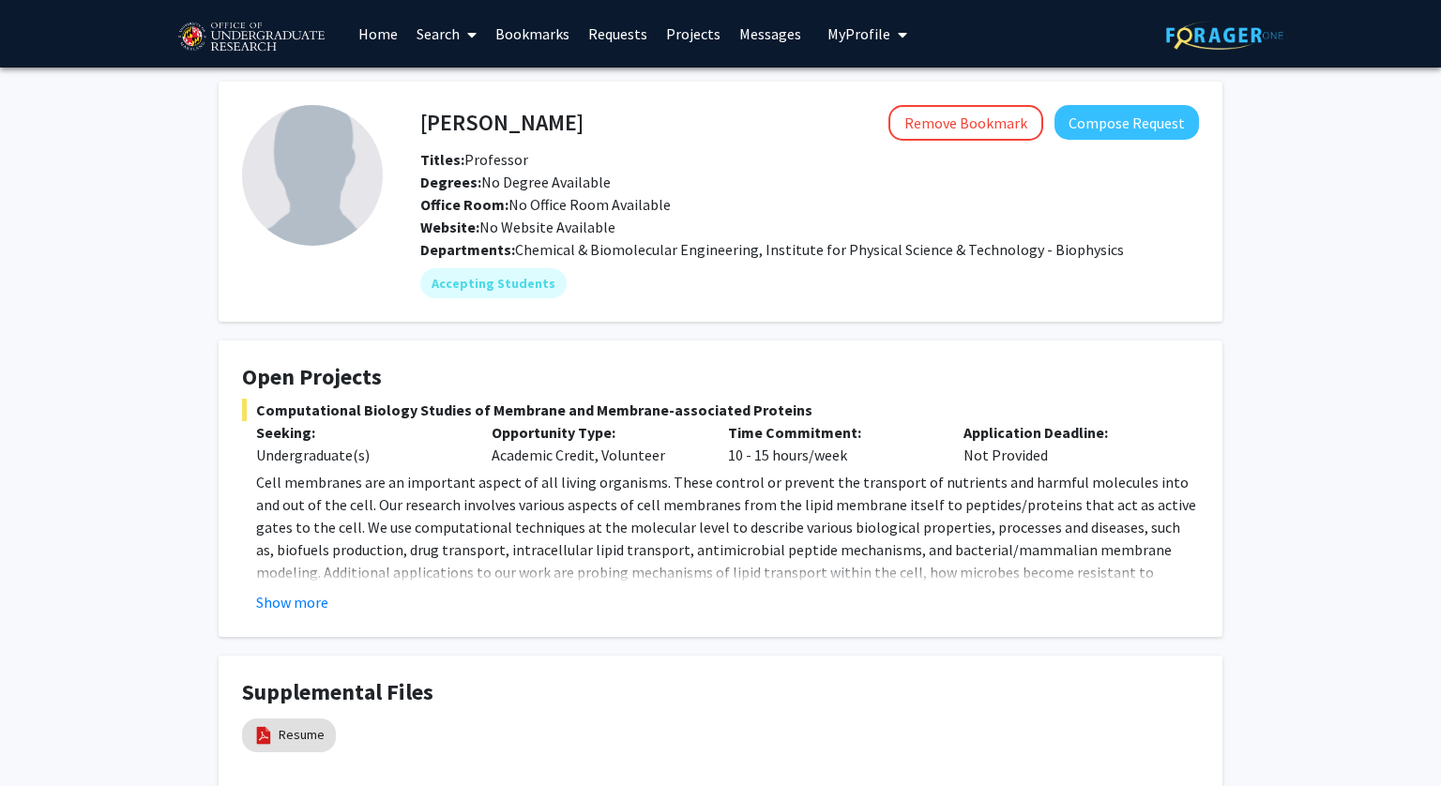
drag, startPoint x: 493, startPoint y: 125, endPoint x: 556, endPoint y: 124, distance: 62.9
click at [556, 124] on h4 "[PERSON_NAME]" at bounding box center [501, 122] width 163 height 35
copy h4 "[PERSON_NAME]"
click at [975, 295] on div "Accepting Students" at bounding box center [809, 284] width 786 height 38
click at [980, 237] on div "Website: No Website Available" at bounding box center [809, 227] width 807 height 23
